Goal: Check status: Check status

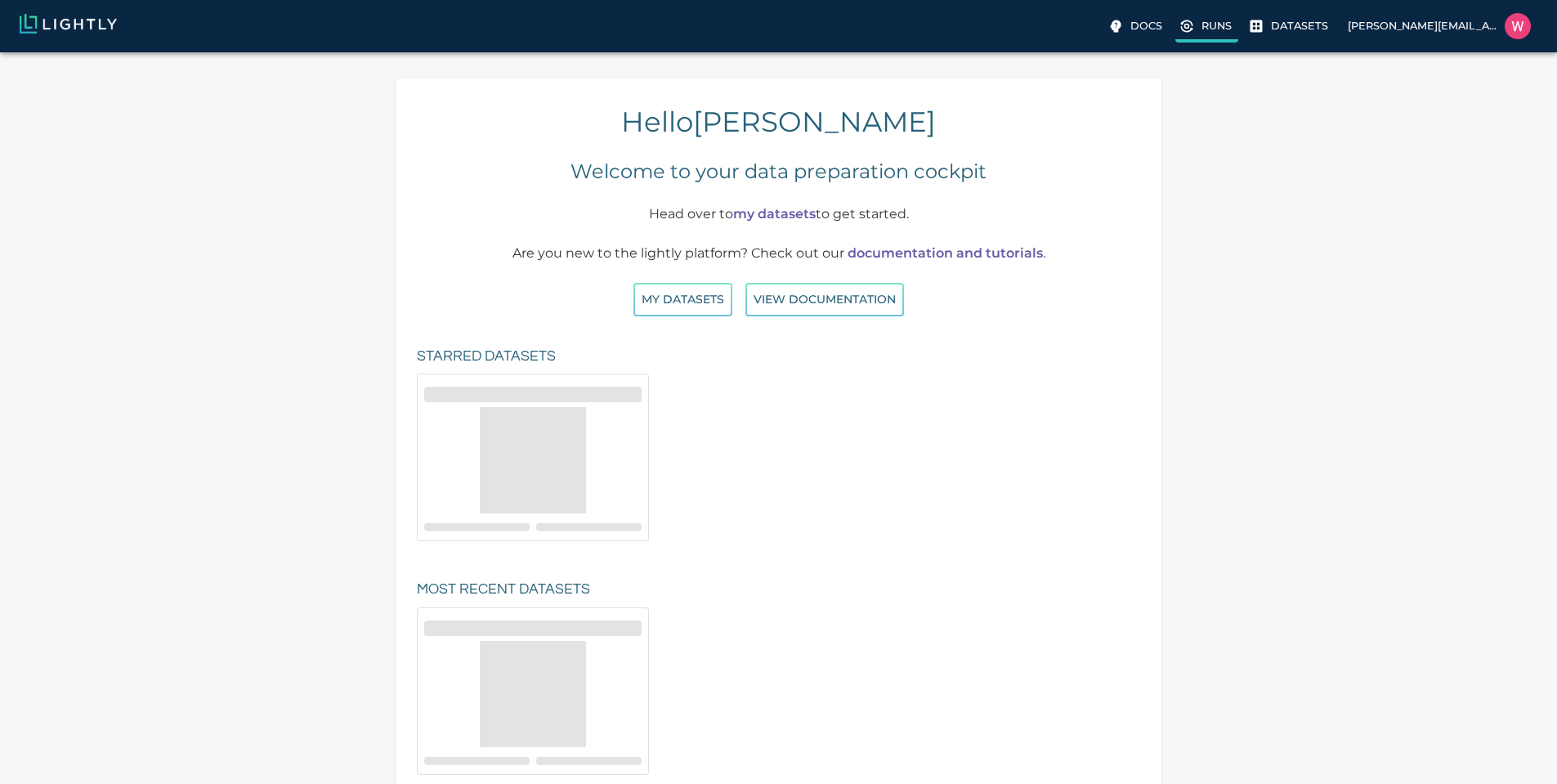
click at [1202, 26] on p "Runs" at bounding box center [1217, 26] width 30 height 16
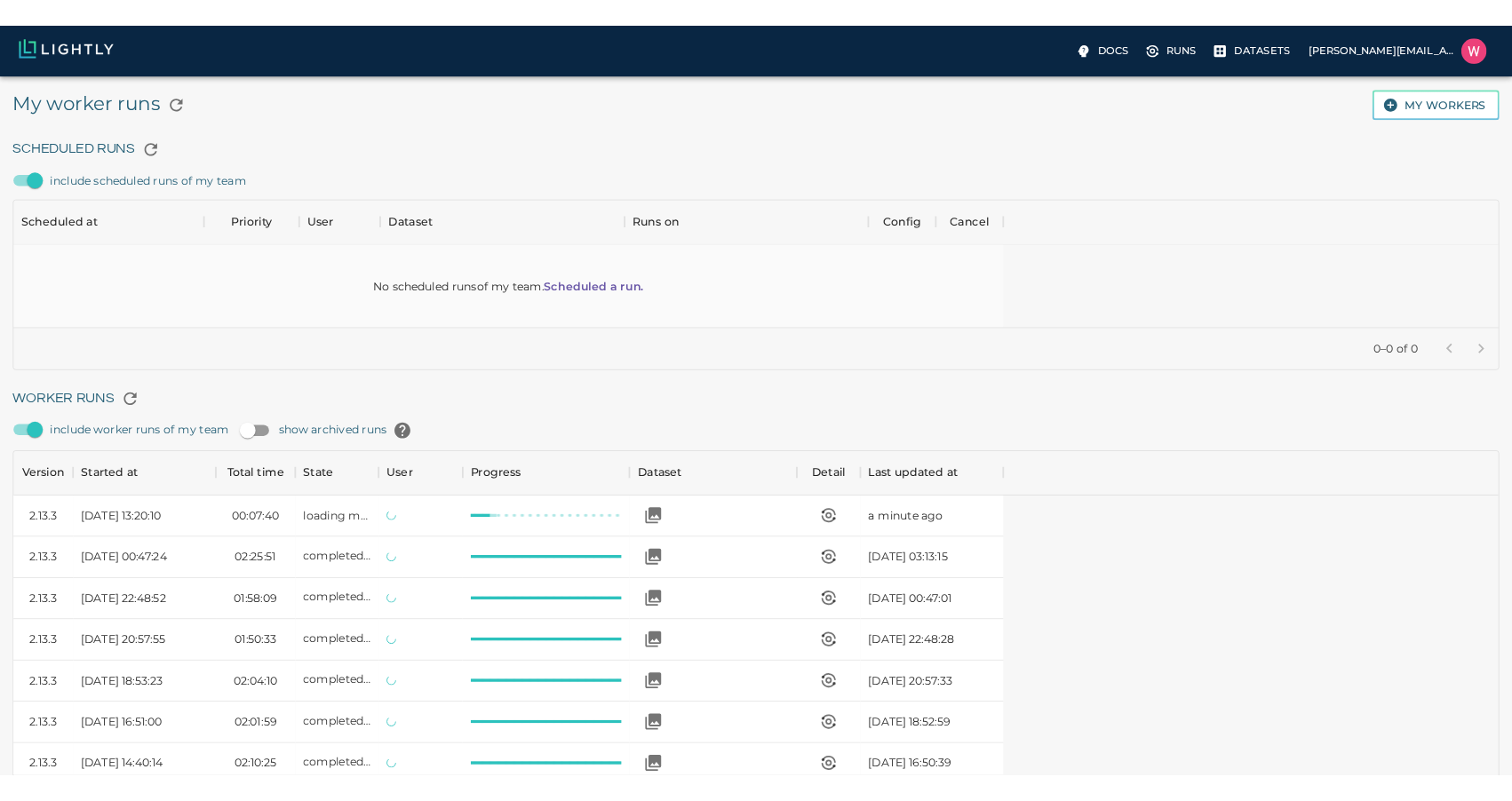
scroll to position [1191, 1093]
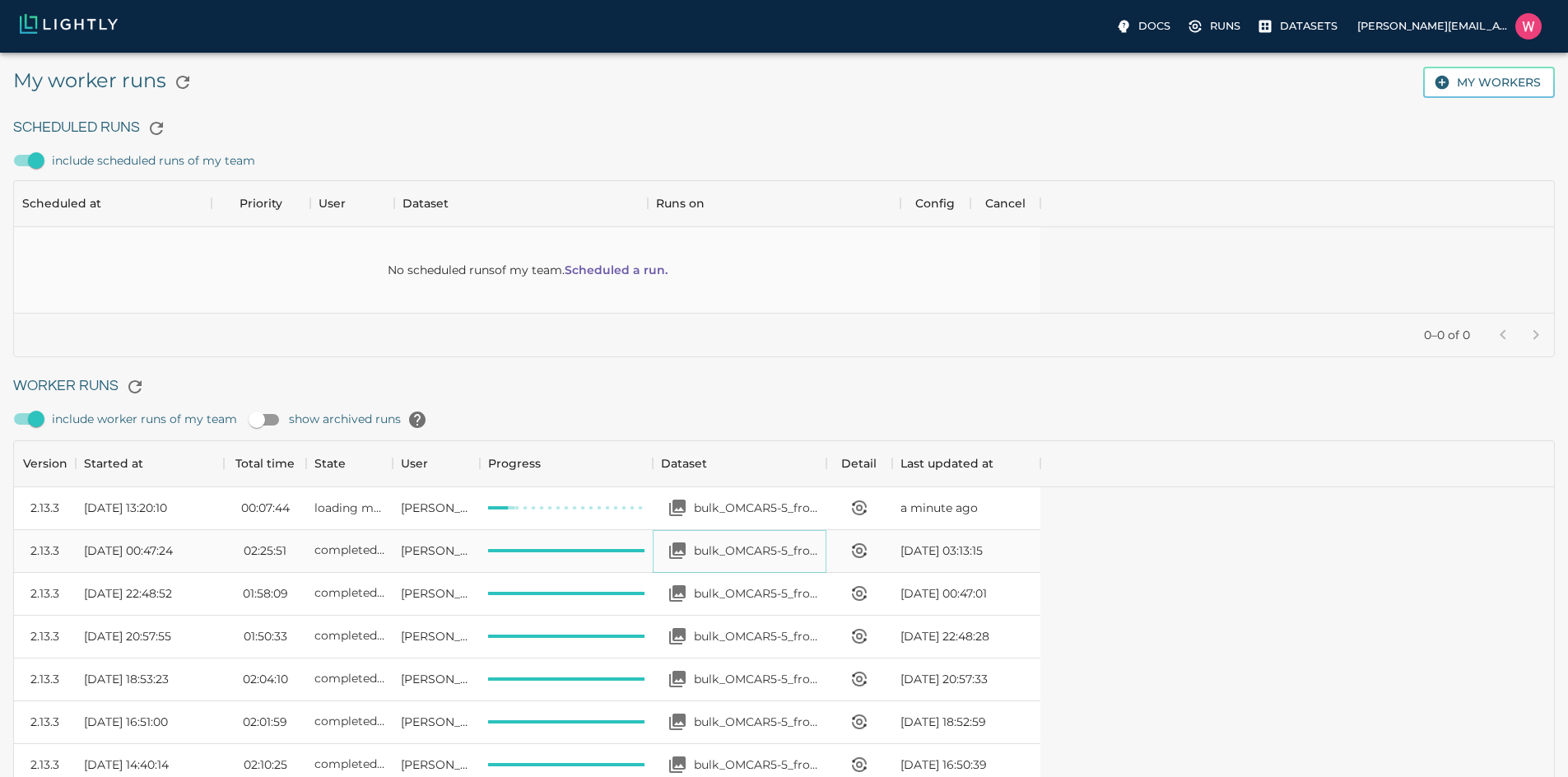
click at [819, 548] on p "bulk_OMCAR5-5_from_[DATE]_to_2025-07-15_2025-07-22_23-10-59" at bounding box center [756, 551] width 125 height 17
click at [694, 588] on button "Open your dataset bulk_OMCAR5-5_from_2025-07-10_to_2025-07-11_2025-07-22_22-43-…" at bounding box center [677, 593] width 33 height 33
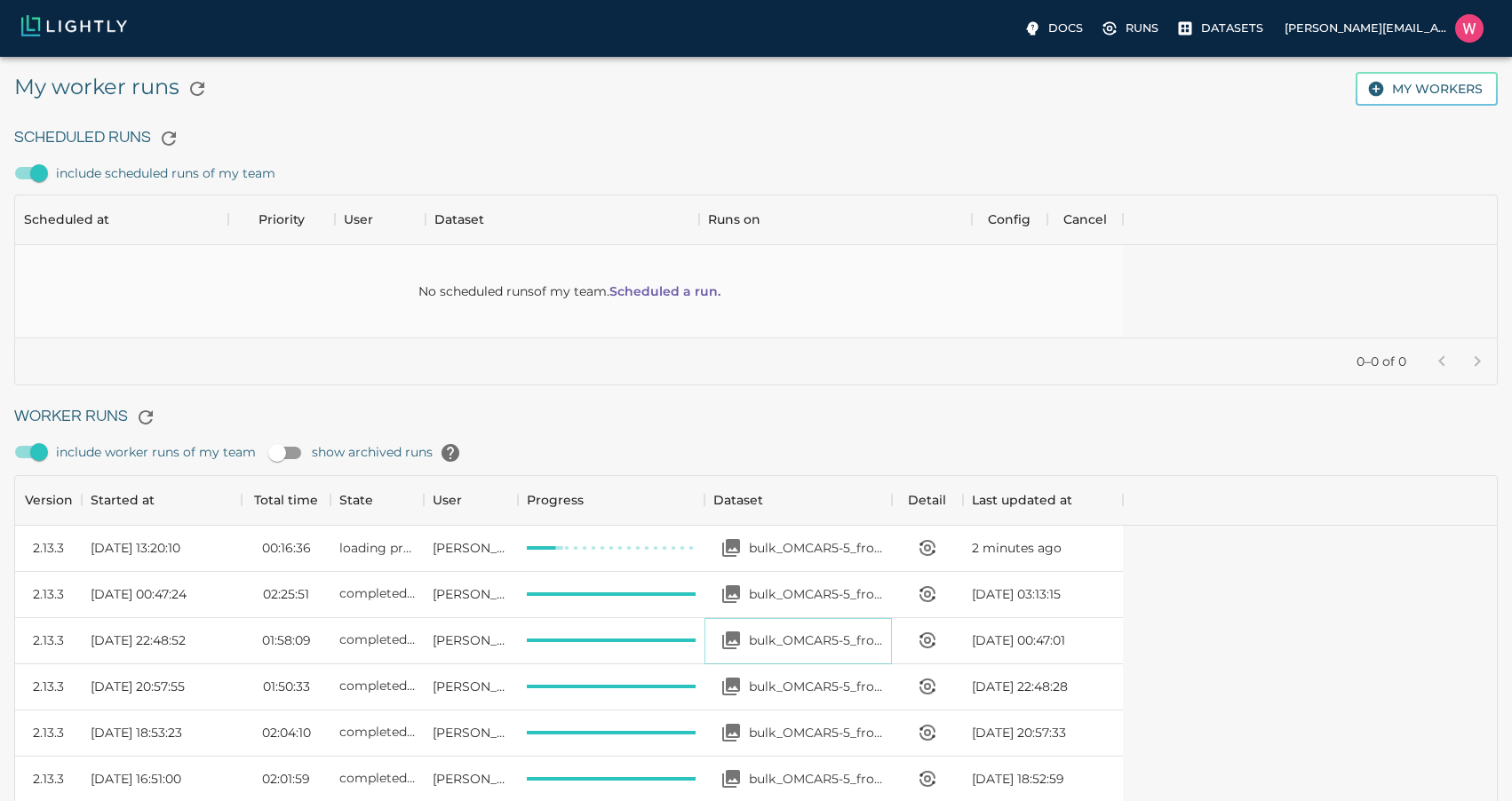
scroll to position [1191, 1468]
